Goal: Information Seeking & Learning: Learn about a topic

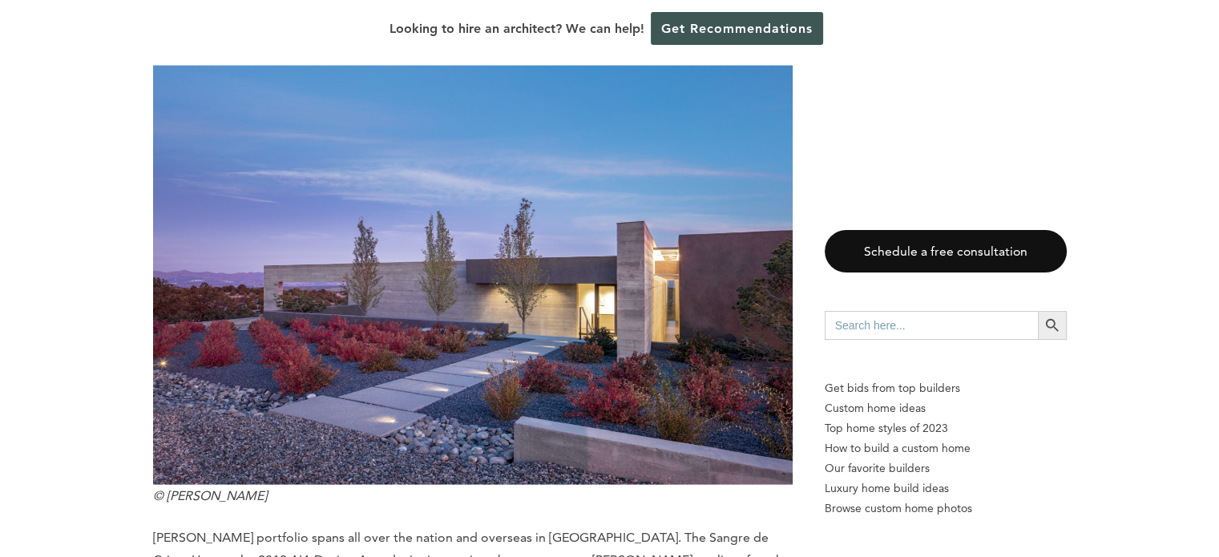
scroll to position [15563, 0]
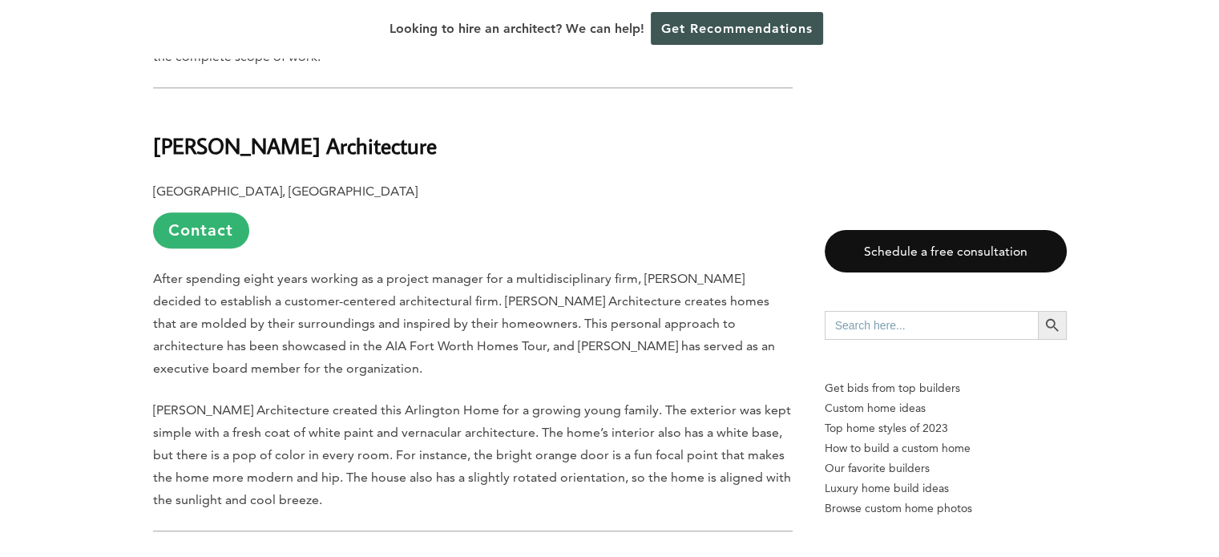
scroll to position [1494, 0]
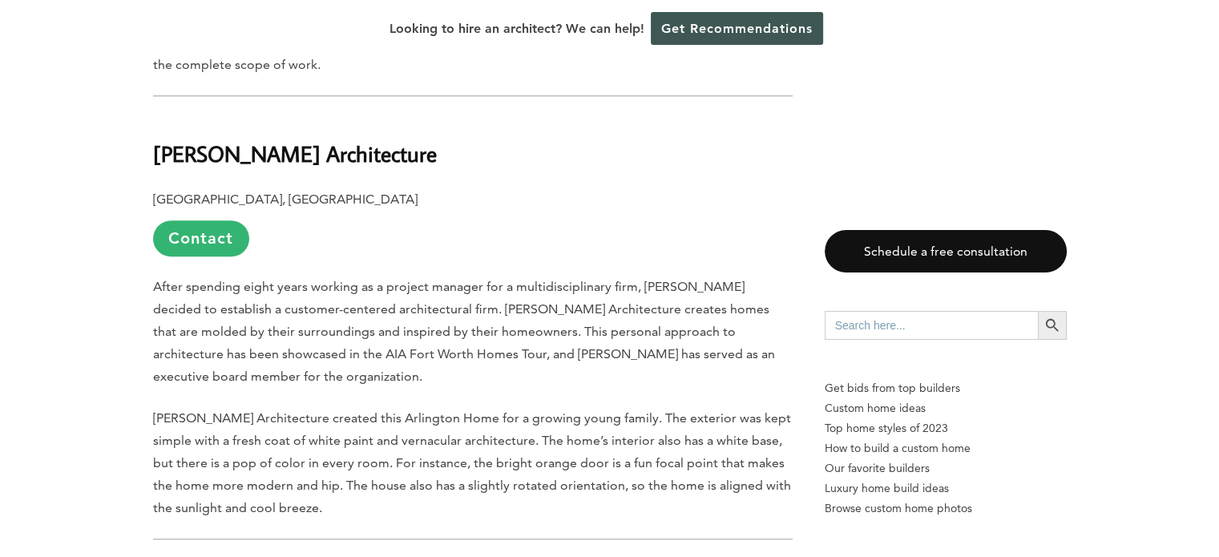
scroll to position [1458, 0]
